Goal: Check status

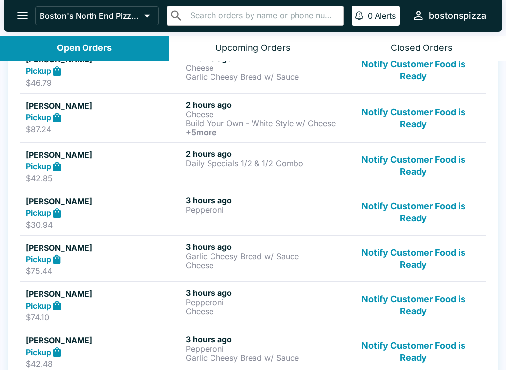
scroll to position [314, 0]
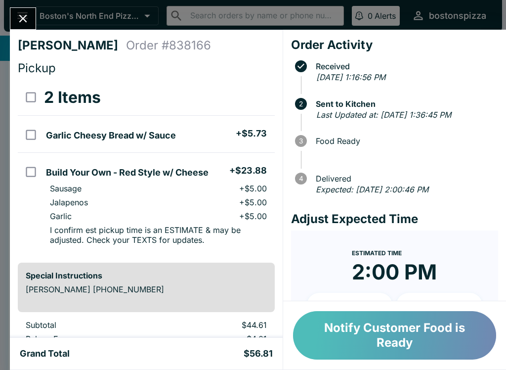
scroll to position [22, 0]
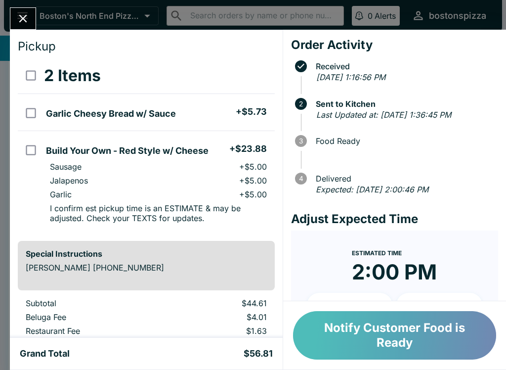
click at [16, 346] on div "Grand Total $56.81" at bounding box center [146, 353] width 273 height 32
click at [31, 3] on div "[PERSON_NAME] Order # 838166 Pickup 2 Items Garlic Cheesy Bread w/ Sauce + $5.7…" at bounding box center [253, 185] width 506 height 370
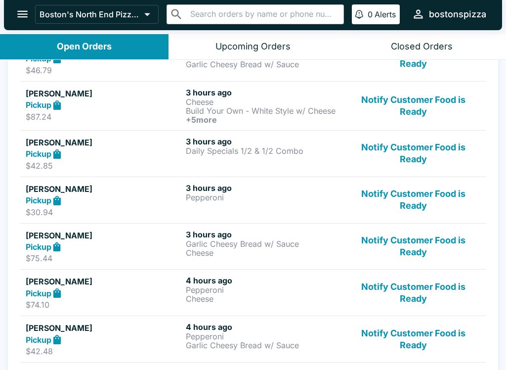
scroll to position [352, 0]
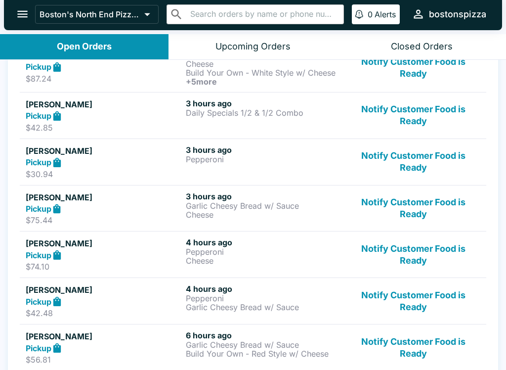
click at [193, 5] on div "​ ​" at bounding box center [254, 14] width 177 height 20
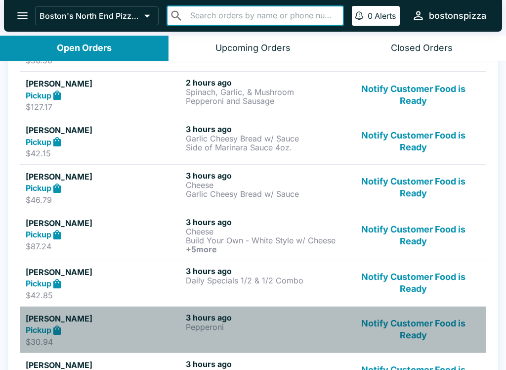
scroll to position [147, 0]
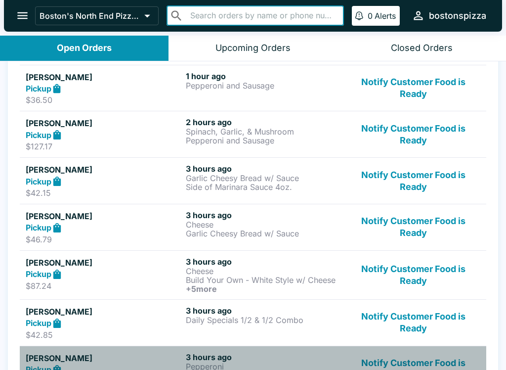
click at [431, 48] on div "Closed Orders" at bounding box center [422, 47] width 62 height 11
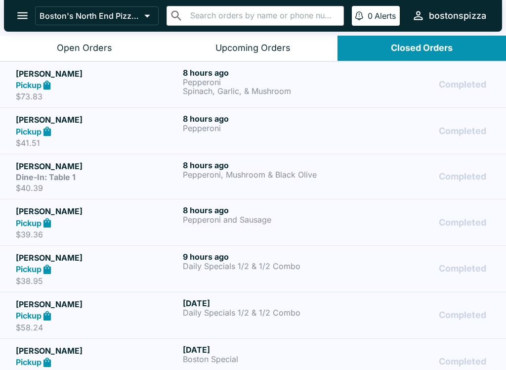
click at [24, 13] on icon "open drawer" at bounding box center [22, 15] width 10 height 7
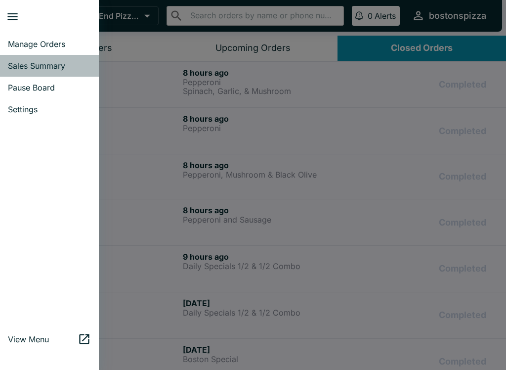
click at [38, 63] on span "Sales Summary" at bounding box center [49, 66] width 83 height 10
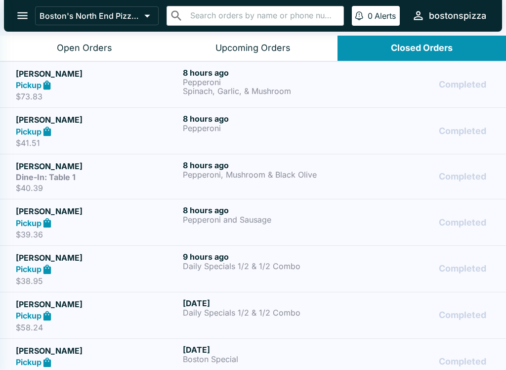
select select "03:00"
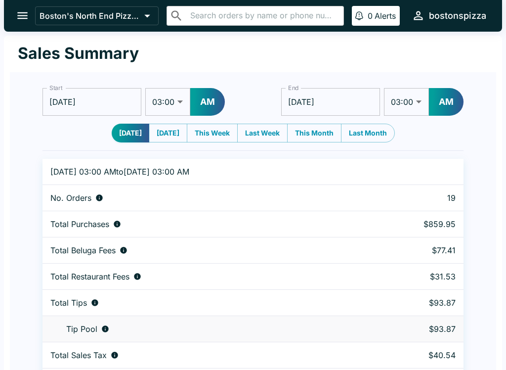
scroll to position [30, 0]
